Goal: Task Accomplishment & Management: Manage account settings

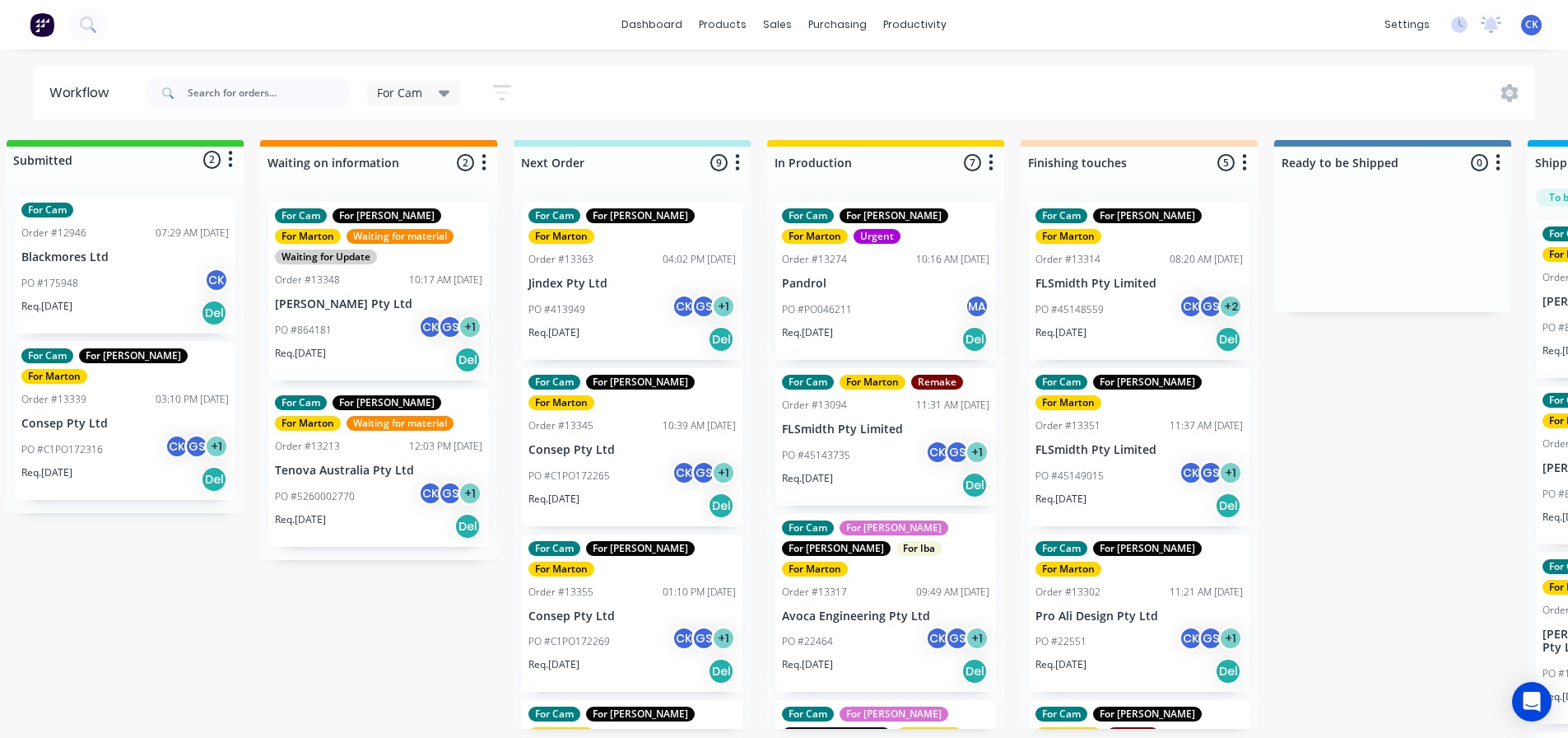
scroll to position [493, 0]
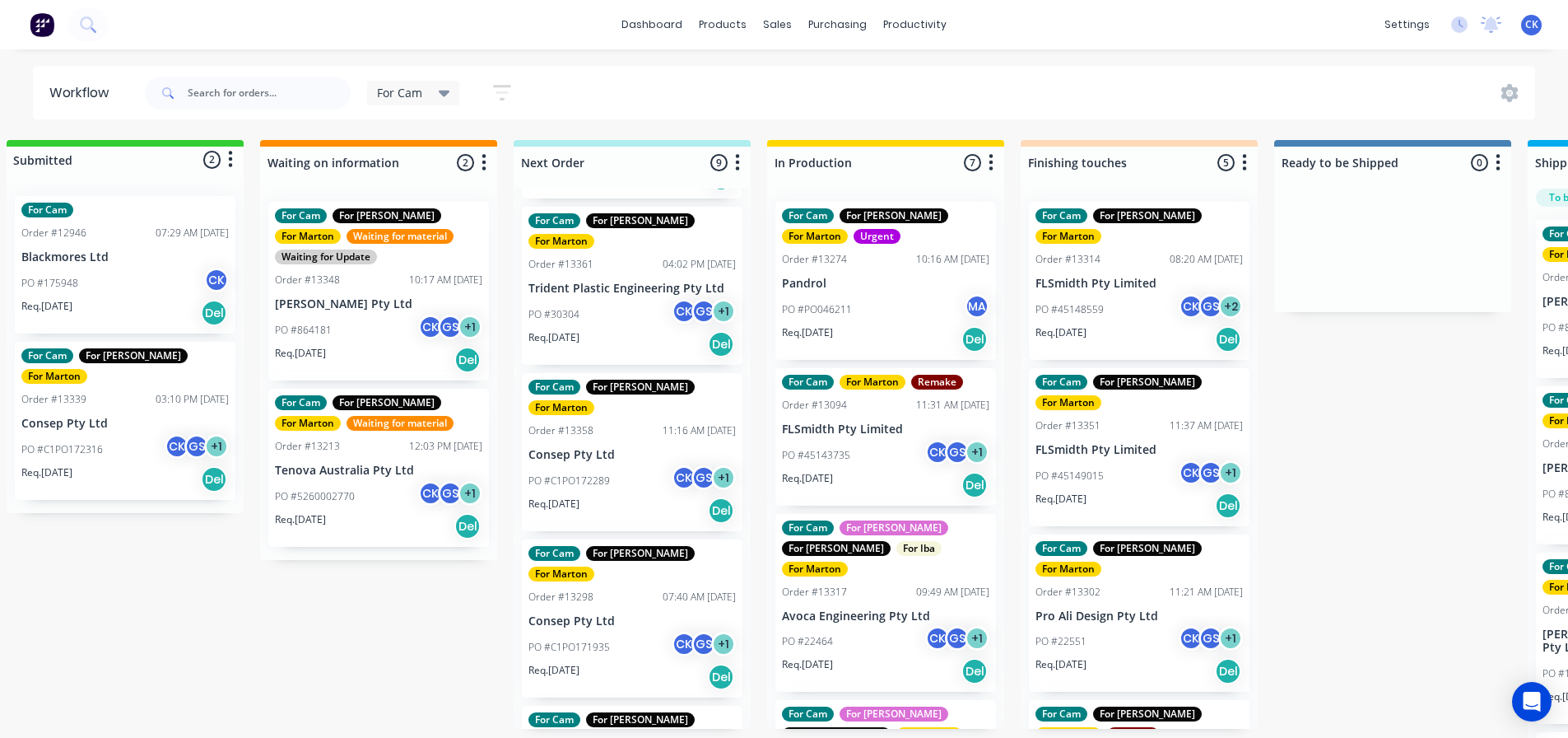
click at [1117, 325] on div "Req. [DATE] Del" at bounding box center [1138, 338] width 207 height 28
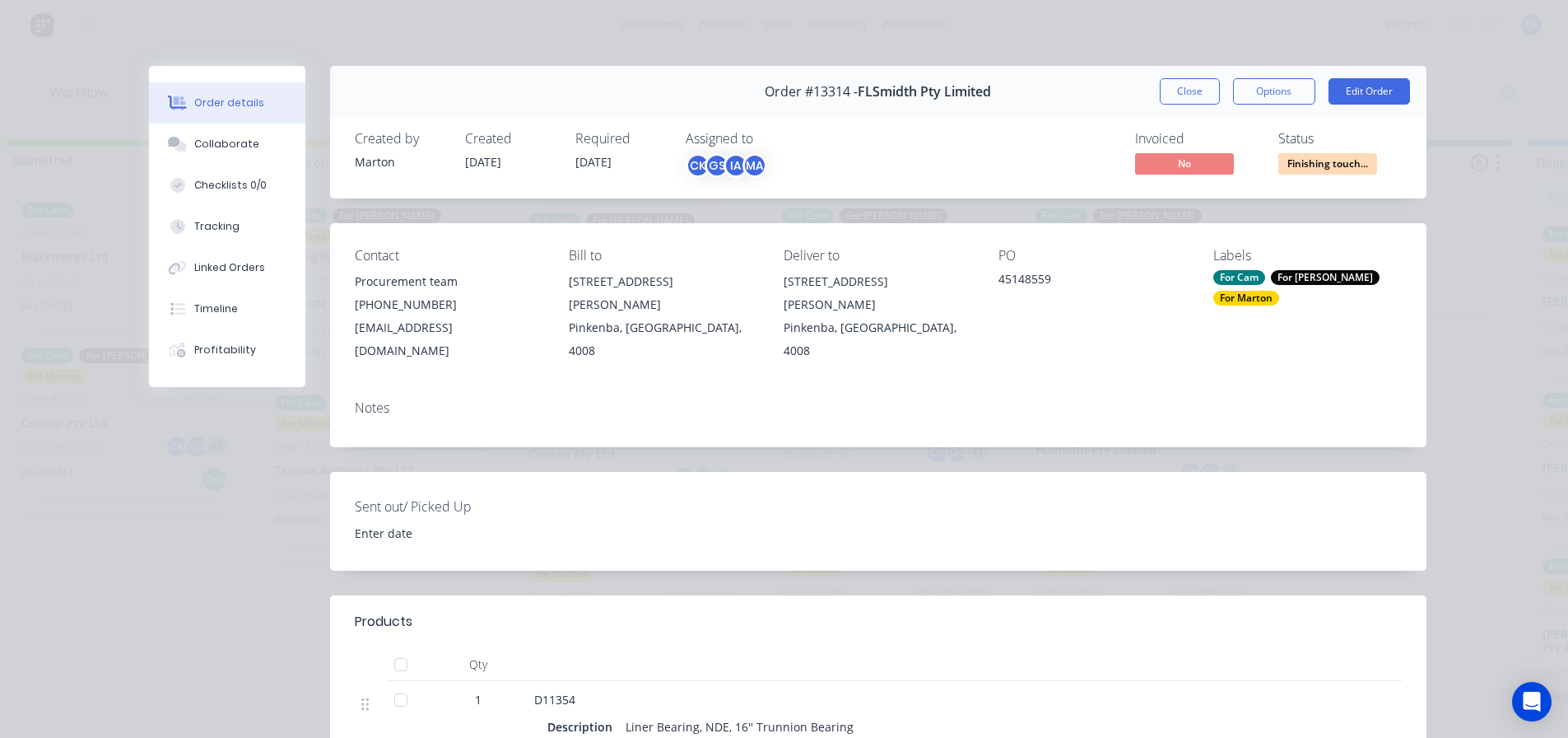
click at [1160, 94] on button "Close" at bounding box center [1190, 92] width 60 height 27
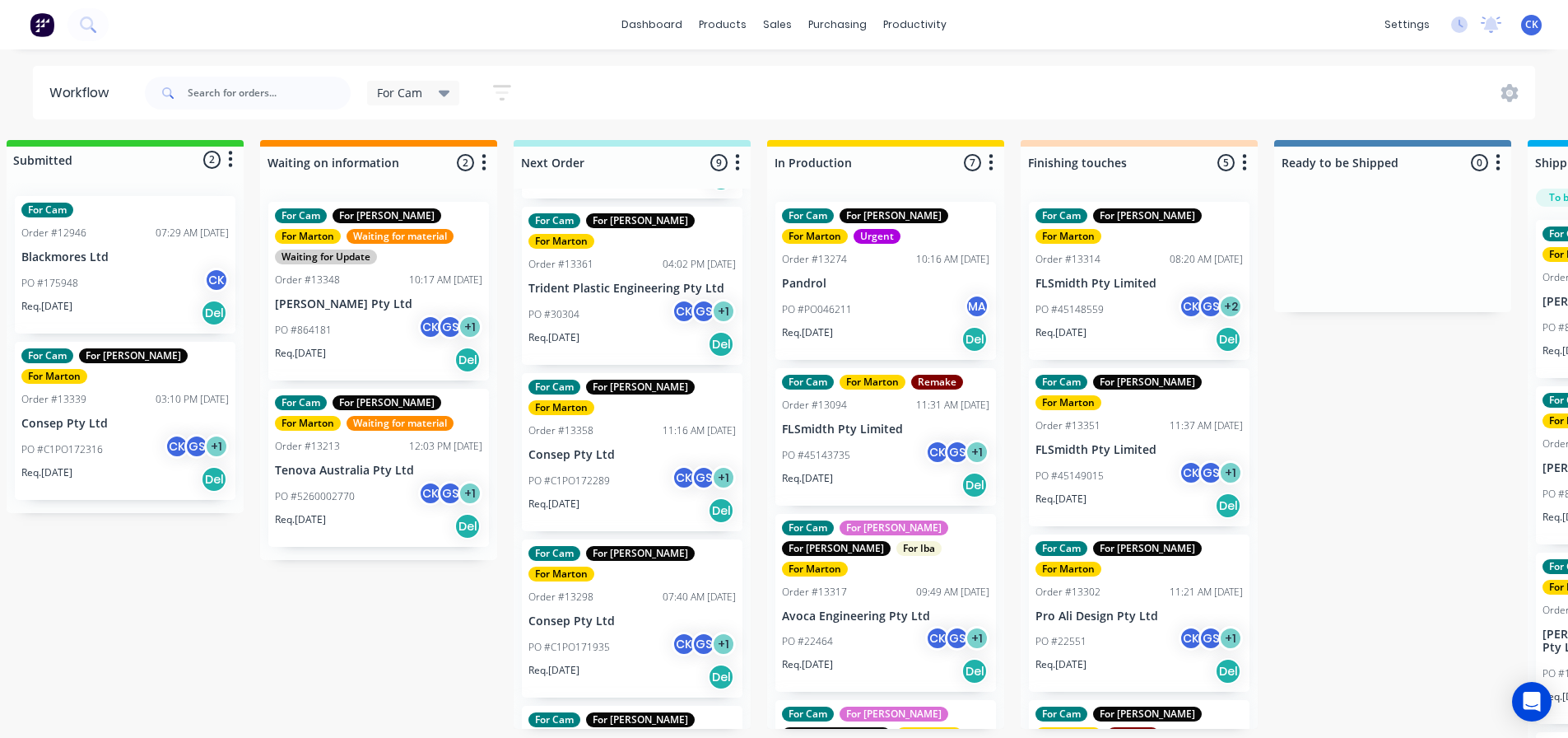
click at [1138, 460] on div "PO #45149015 CK GS + 1" at bounding box center [1138, 475] width 207 height 32
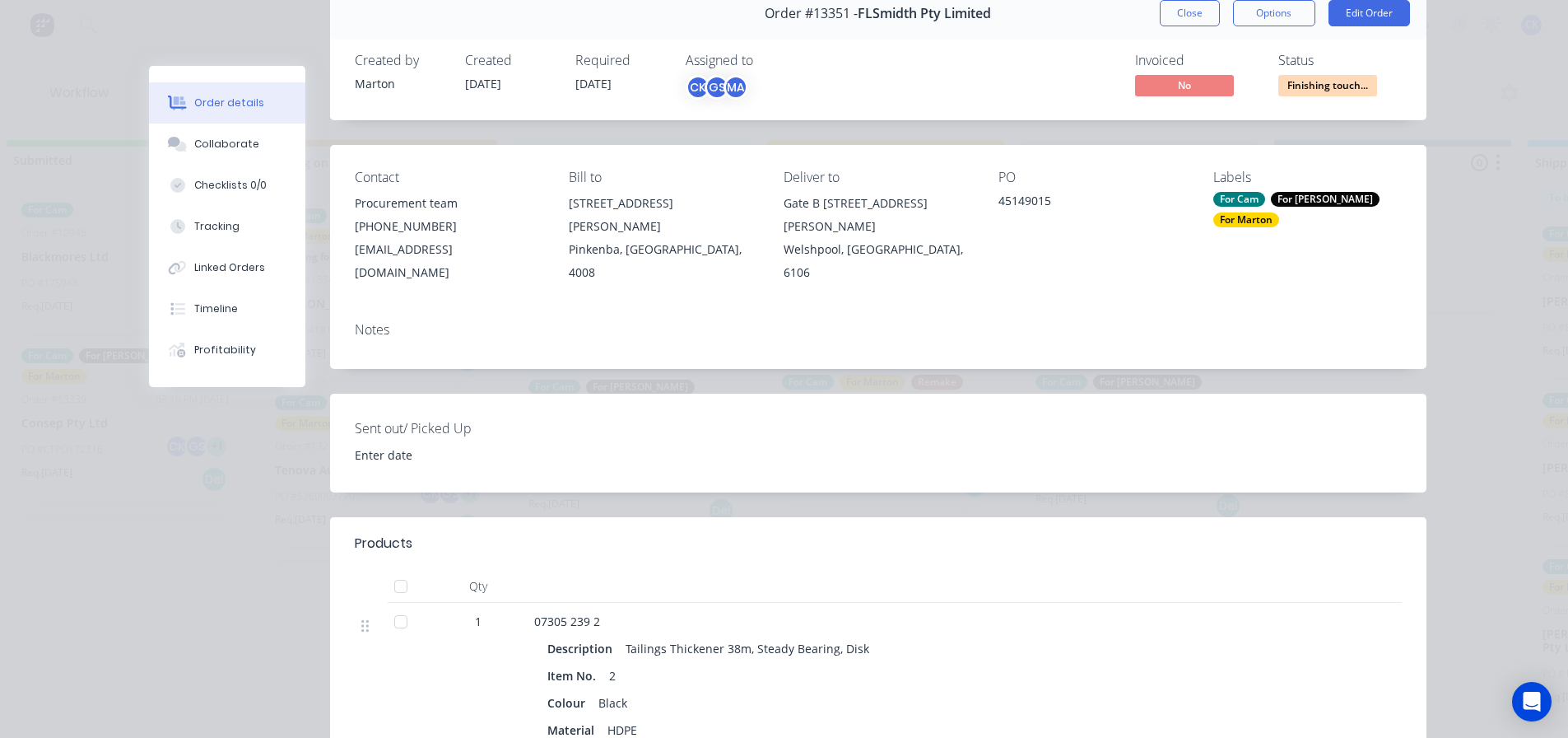
scroll to position [0, 0]
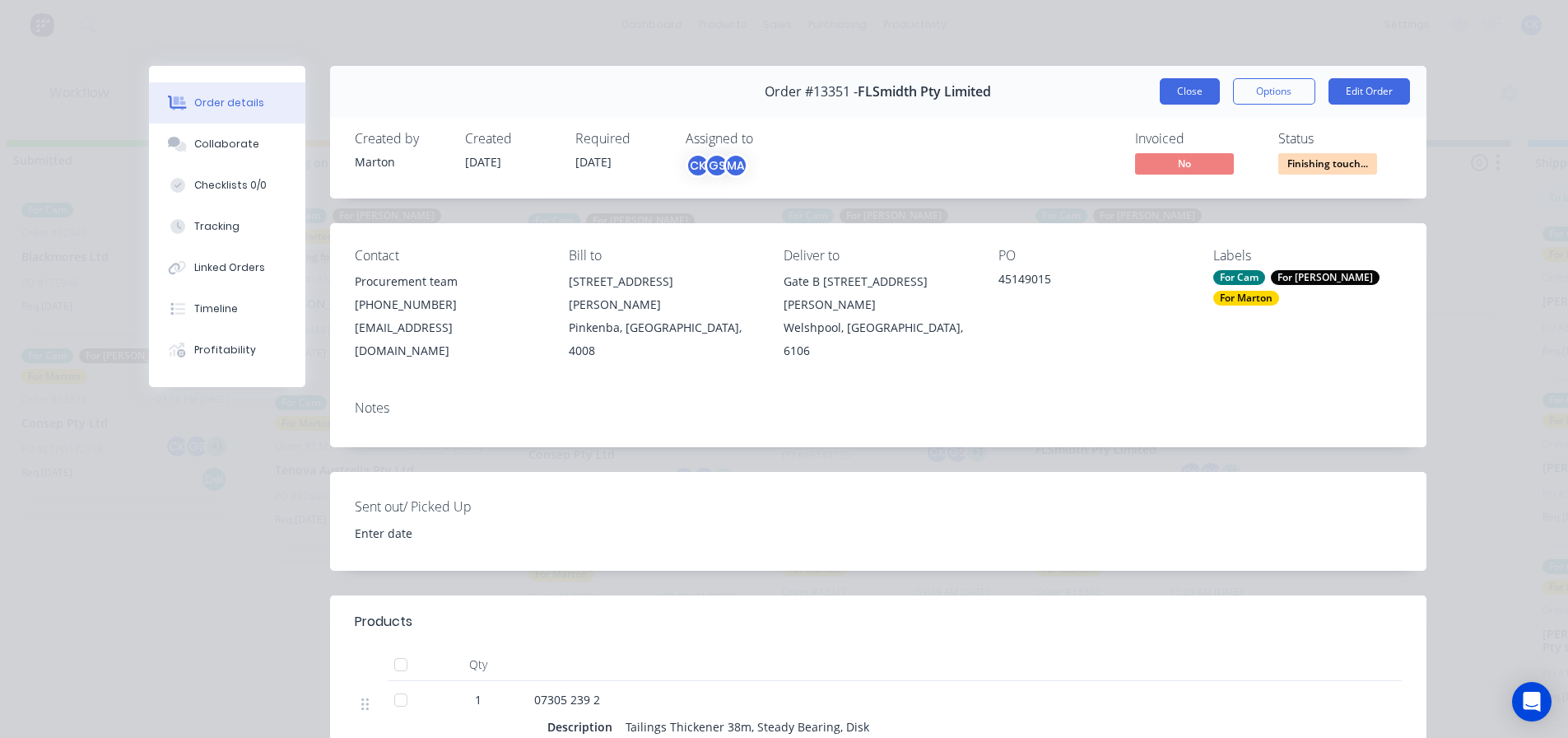
click at [1182, 91] on button "Close" at bounding box center [1190, 92] width 60 height 27
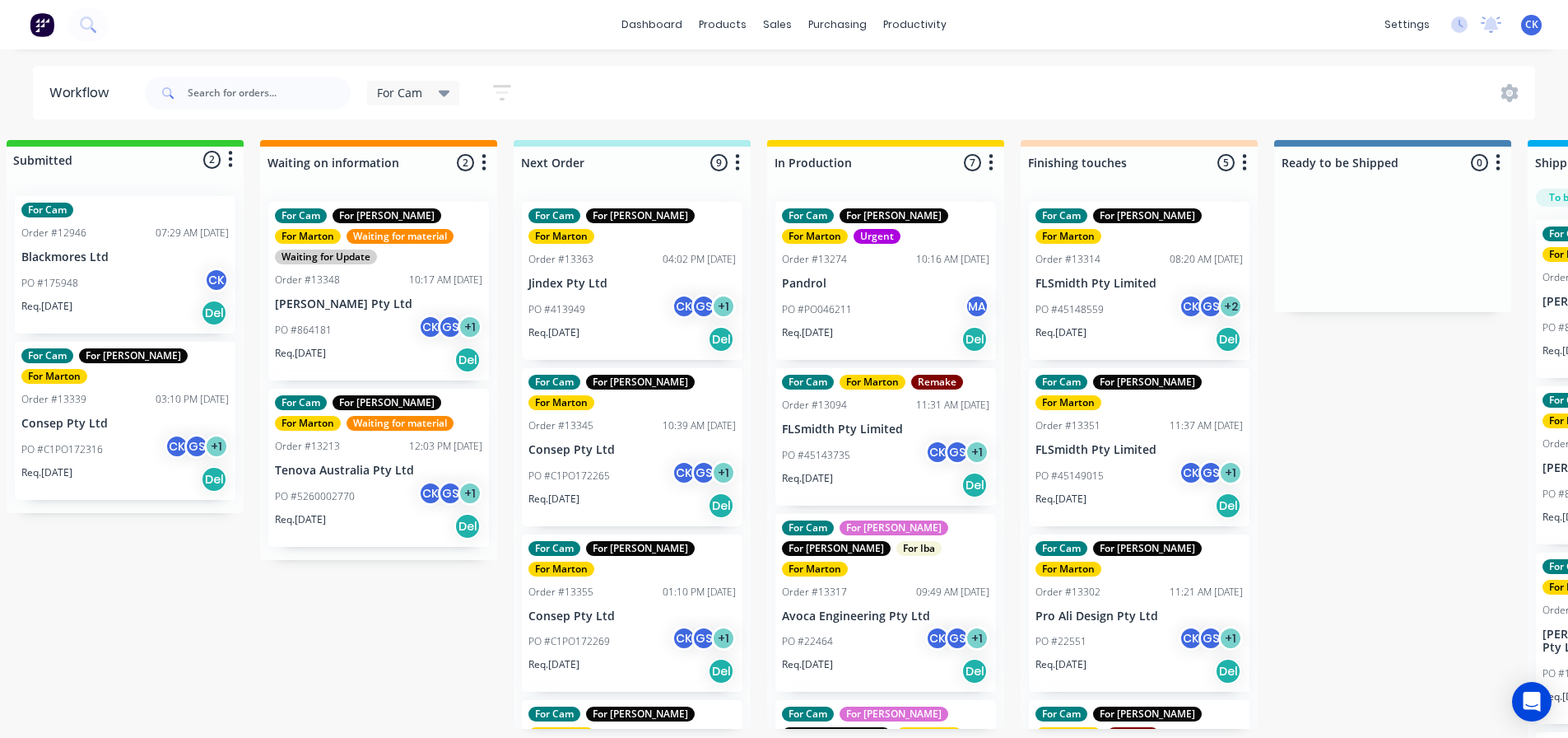
click at [645, 325] on div "Req. [DATE] Del" at bounding box center [632, 338] width 207 height 28
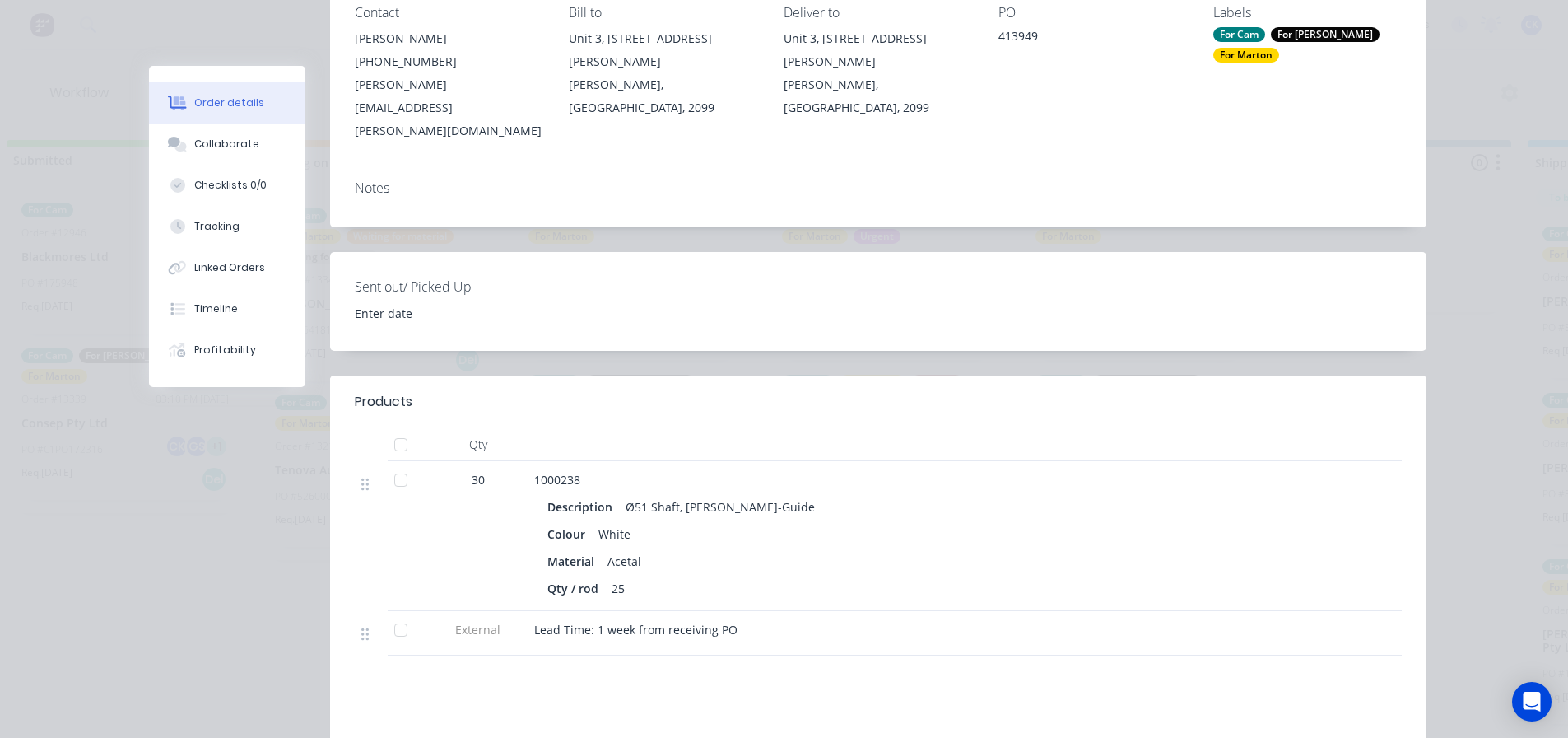
scroll to position [247, 0]
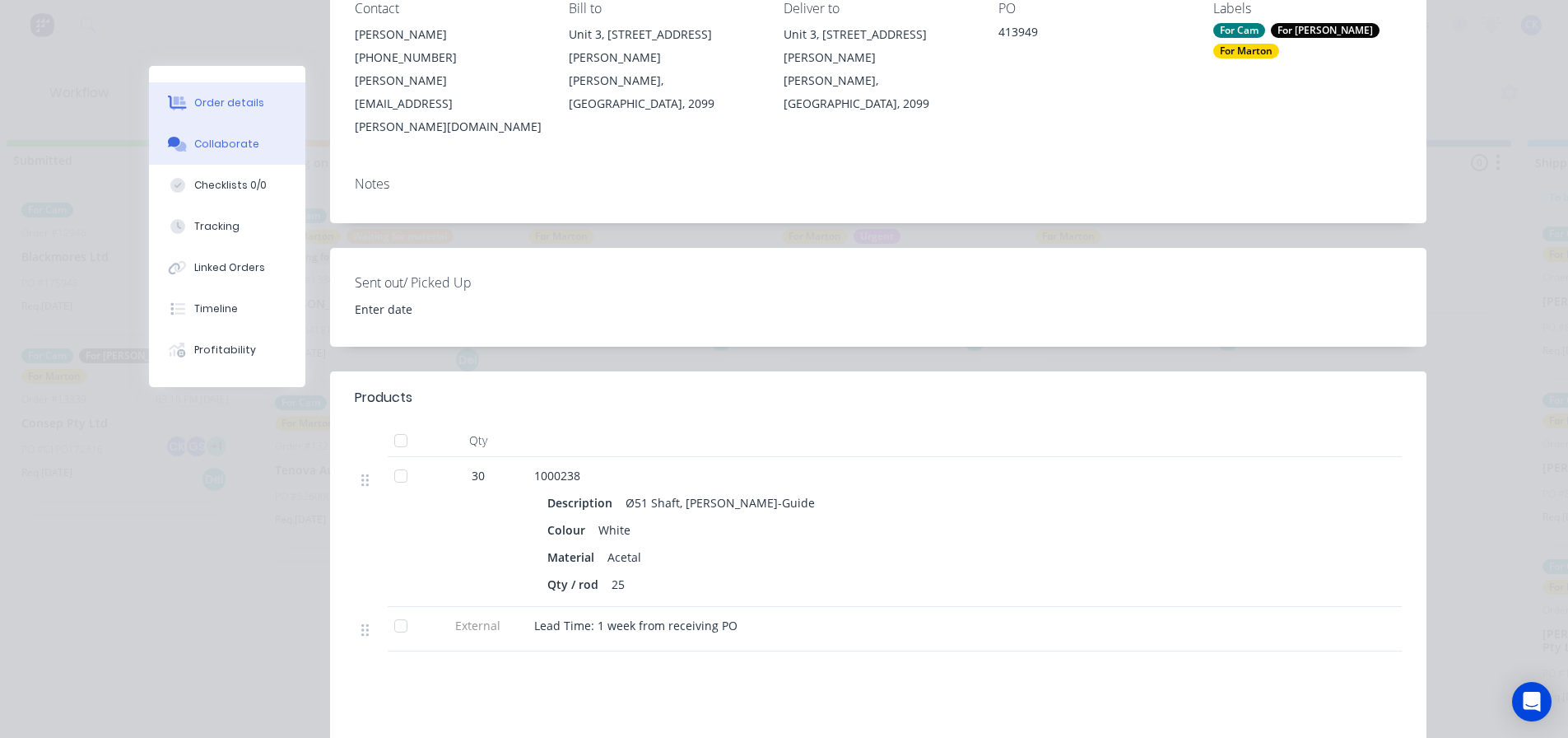
click at [248, 154] on button "Collaborate" at bounding box center [227, 143] width 157 height 41
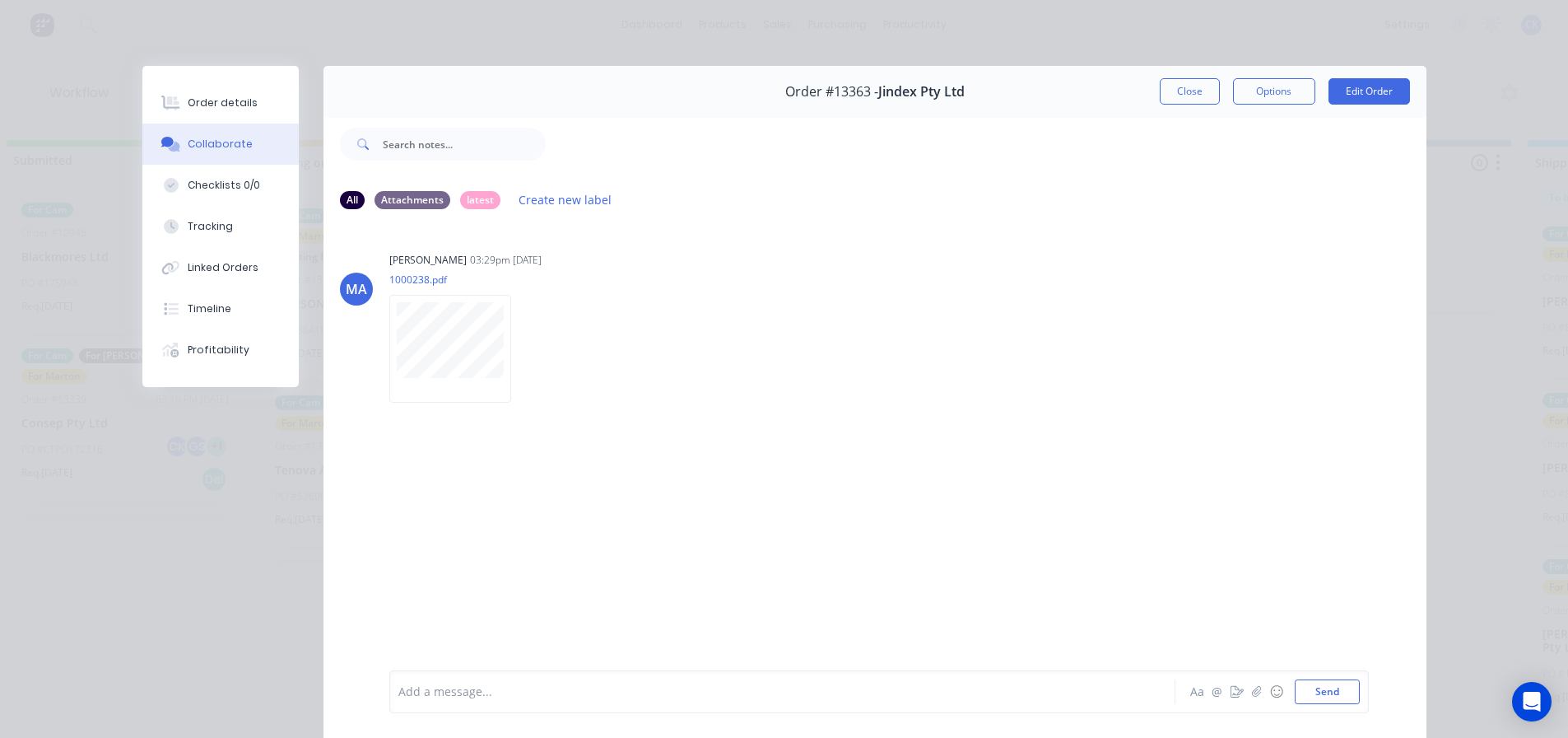
click at [1164, 98] on button "Close" at bounding box center [1190, 92] width 60 height 27
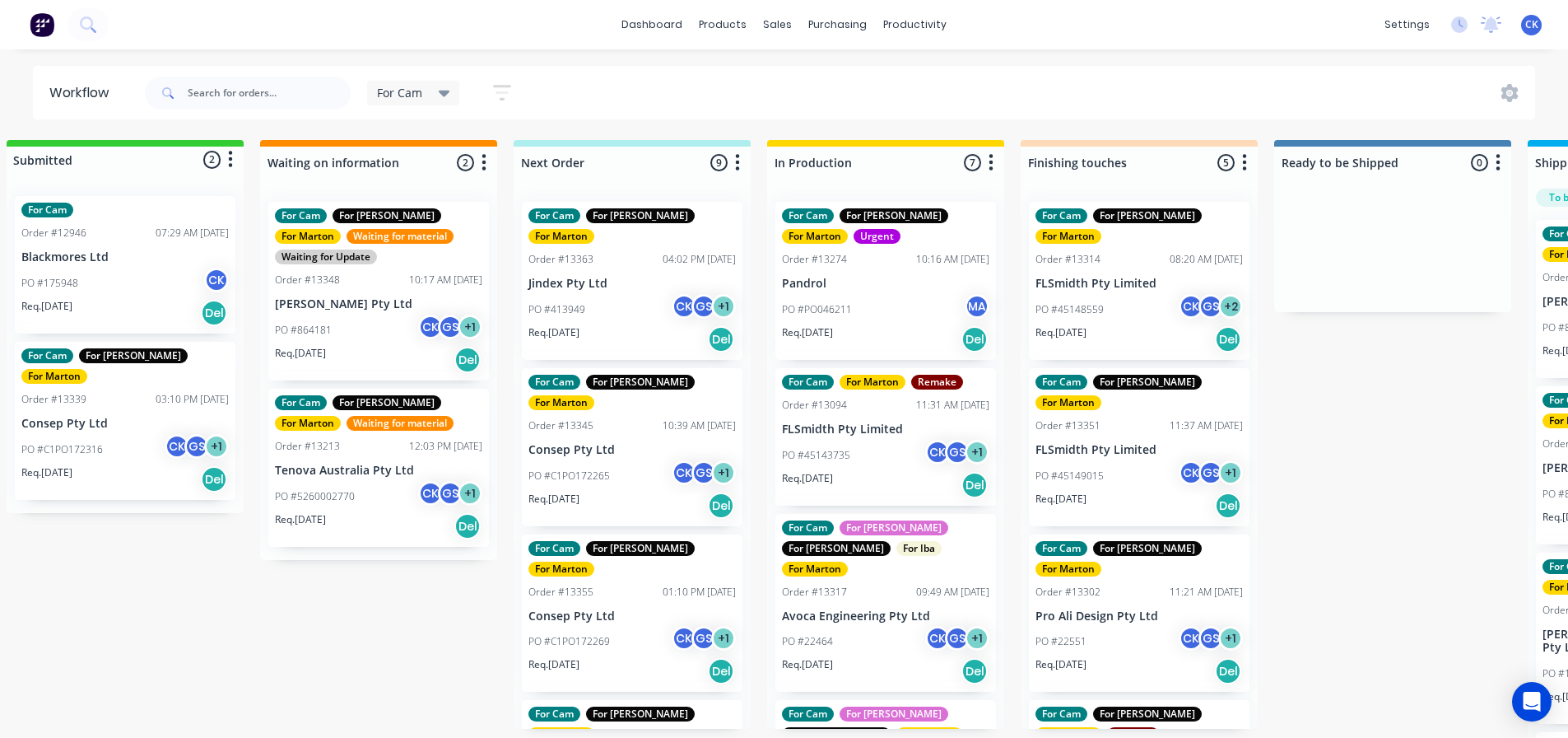
click at [603, 443] on p "Consep Pty Ltd" at bounding box center [632, 449] width 207 height 14
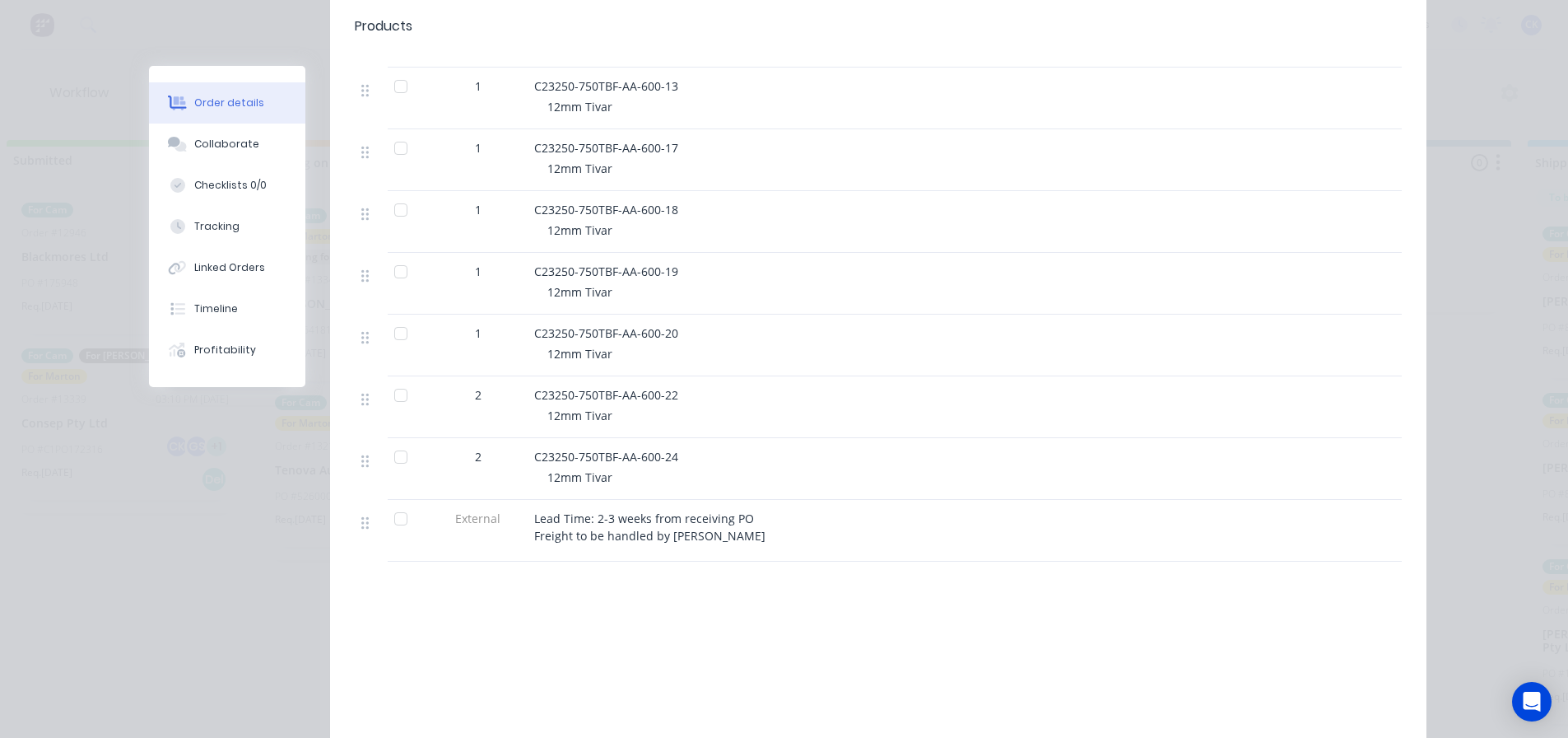
scroll to position [823, 0]
click at [241, 156] on button "Collaborate" at bounding box center [227, 143] width 157 height 41
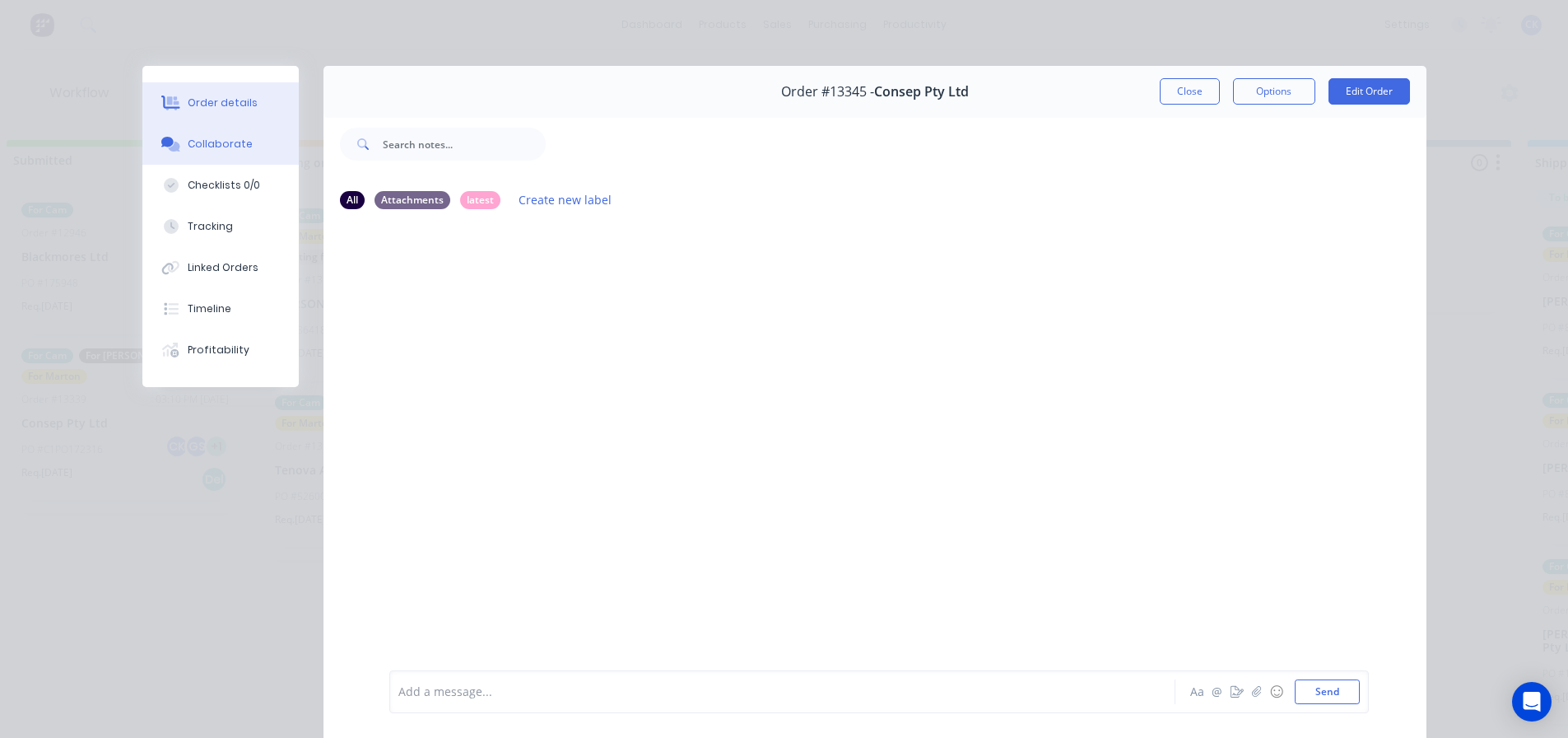
click at [170, 98] on icon at bounding box center [173, 103] width 13 height 14
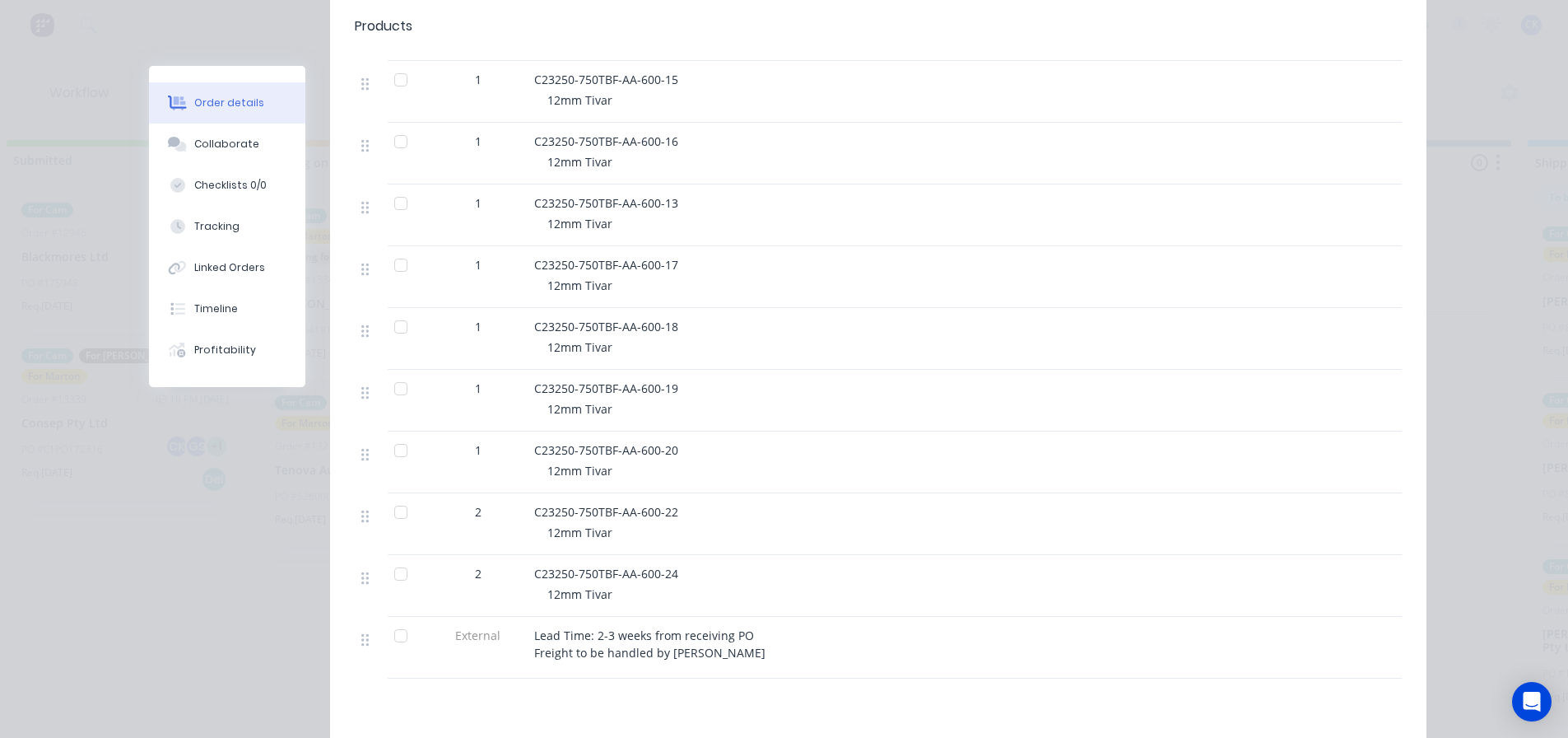
scroll to position [741, 0]
